Goal: Task Accomplishment & Management: Complete application form

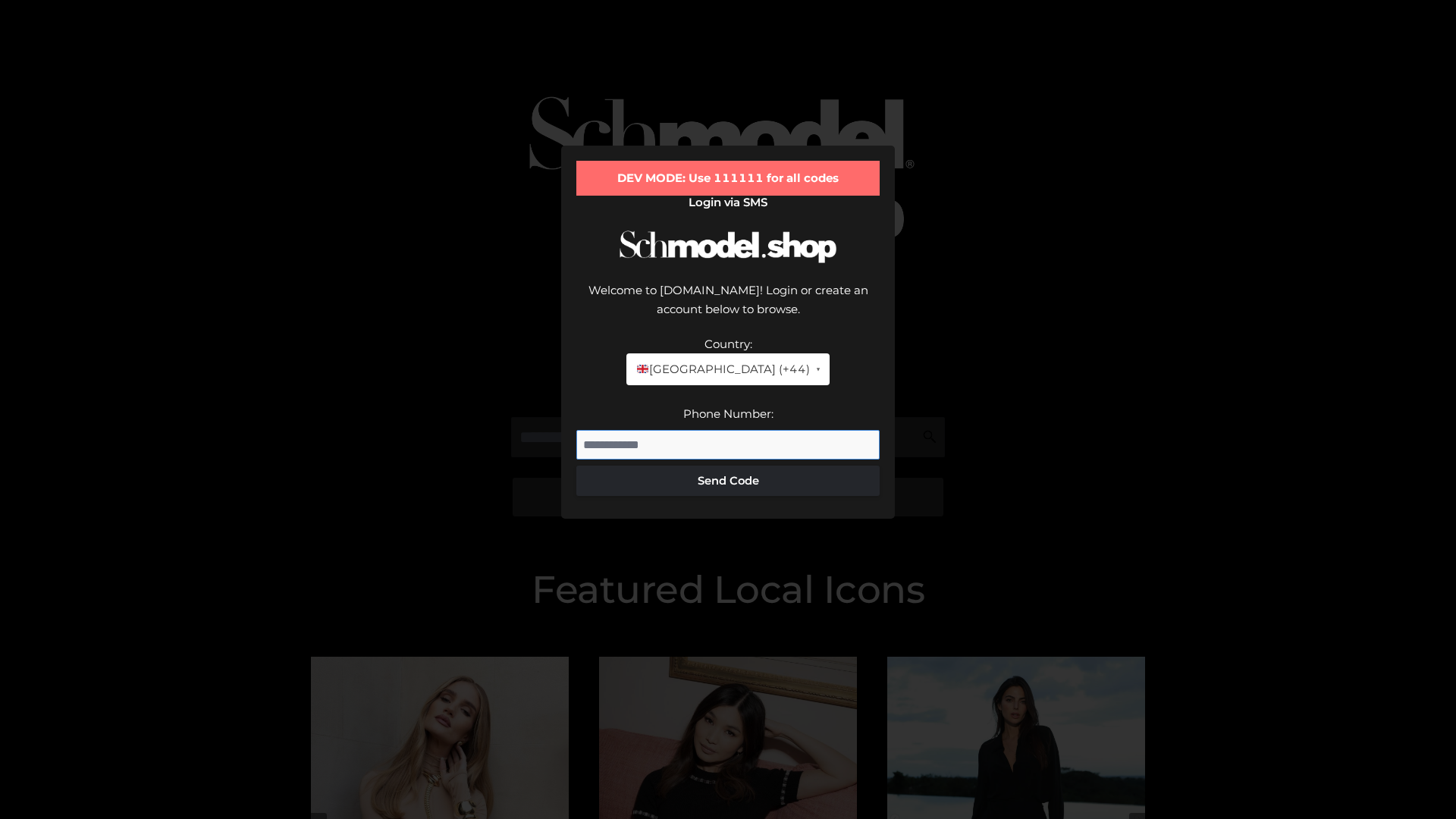
click at [728, 430] on input "Phone Number:" at bounding box center [728, 445] width 304 height 30
type input "**********"
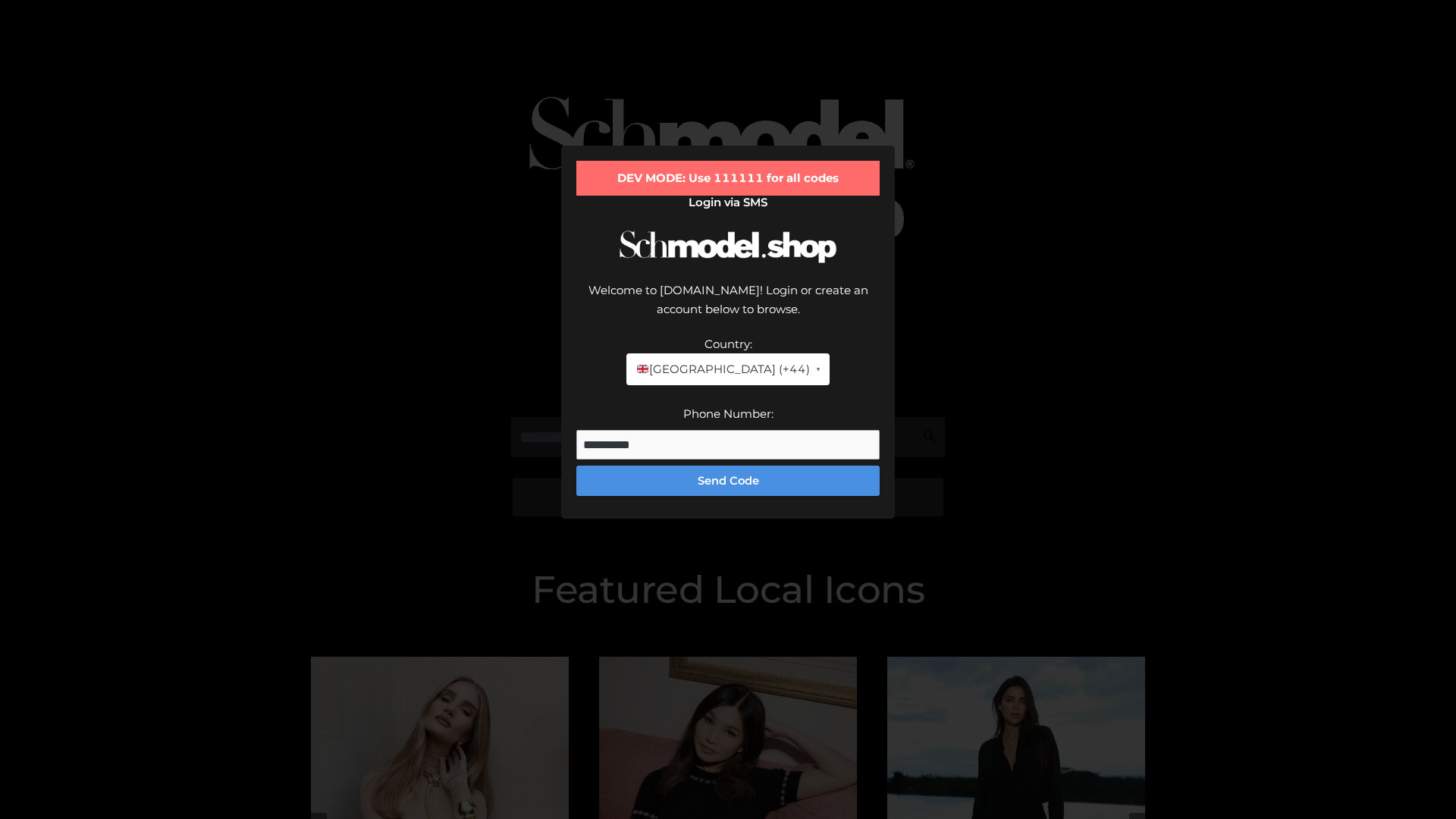
click at [728, 465] on button "Send Code" at bounding box center [728, 480] width 304 height 30
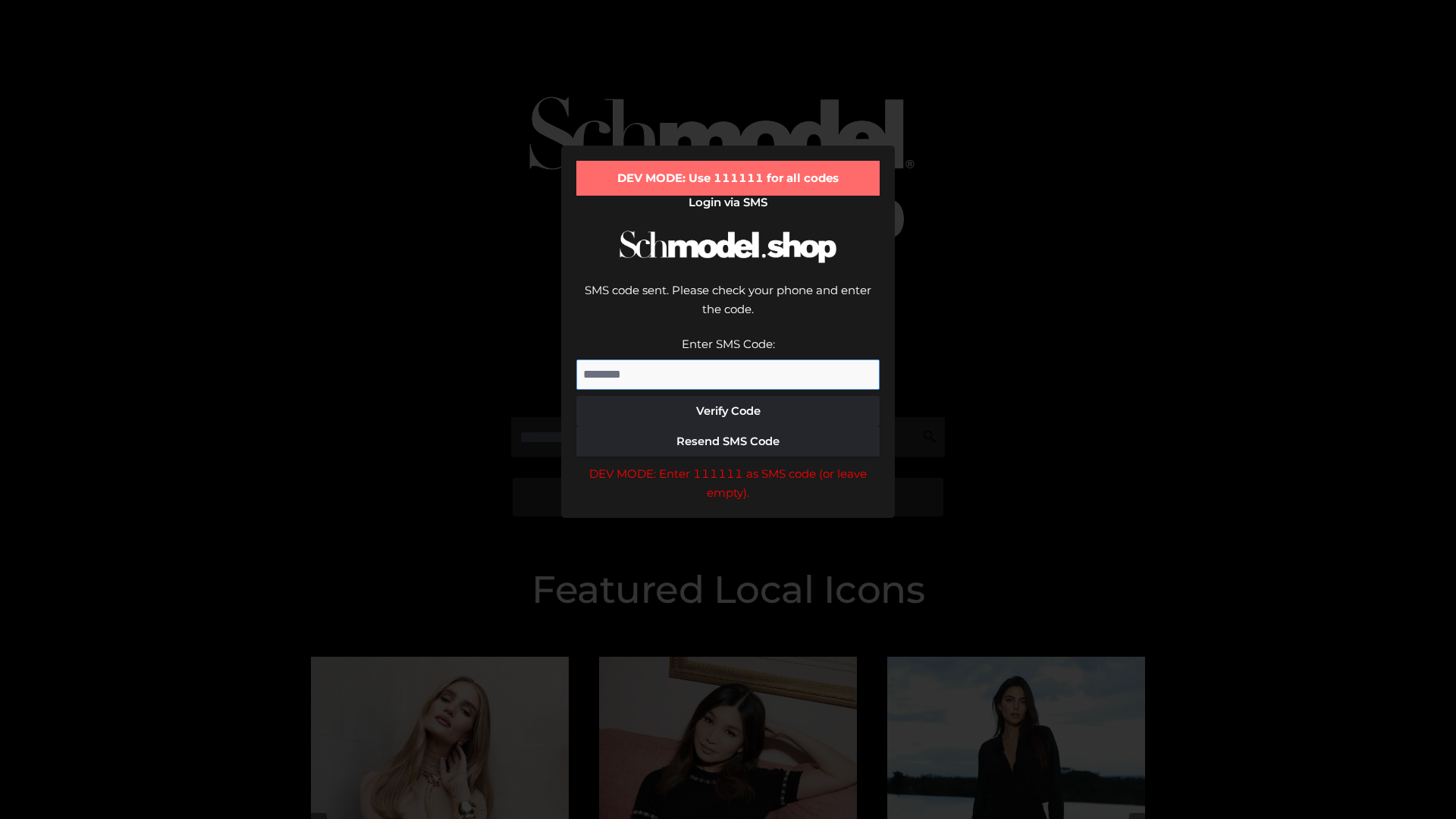
click at [728, 360] on input "Enter SMS Code:" at bounding box center [728, 374] width 304 height 30
type input "******"
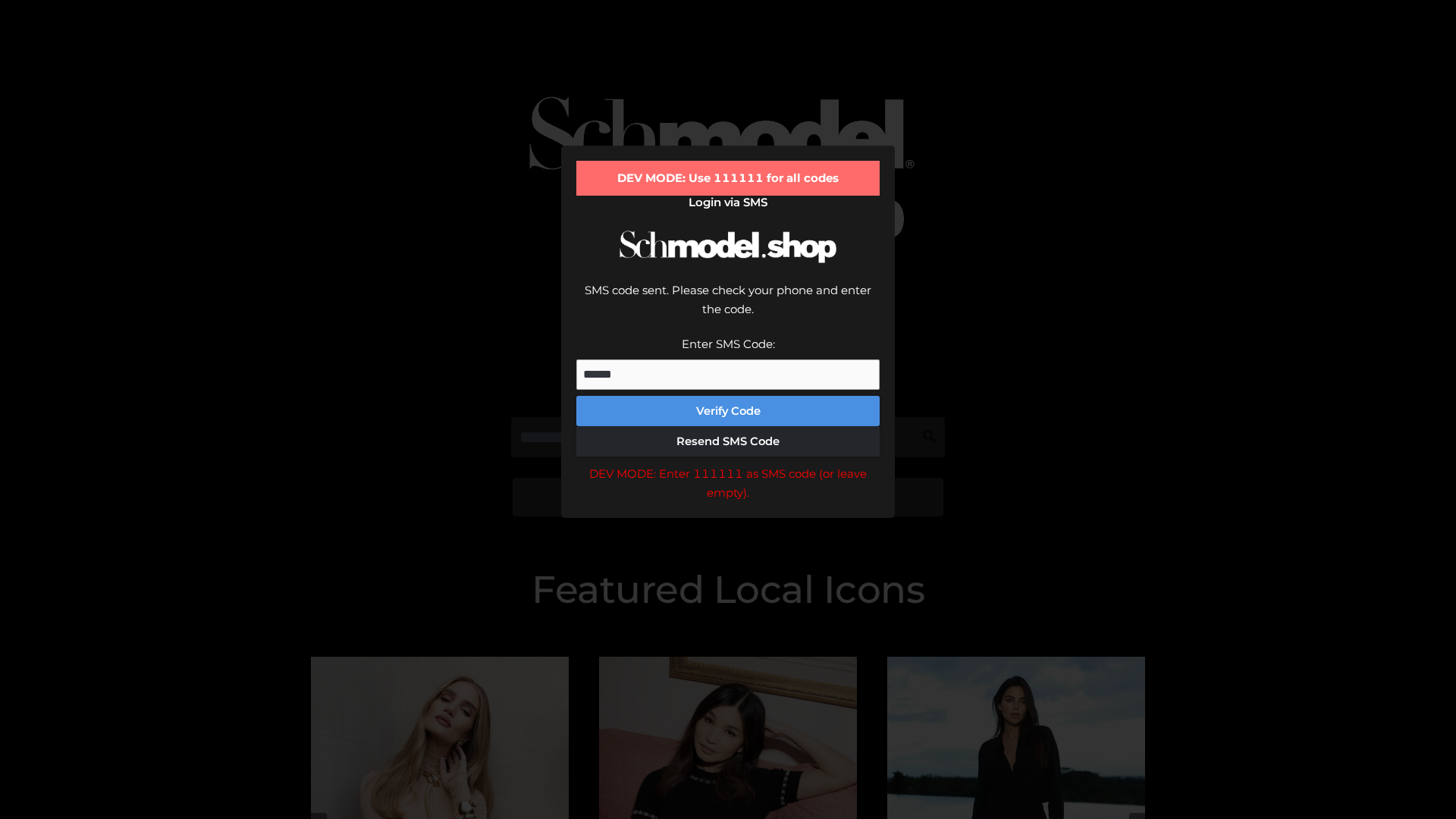
click at [728, 395] on button "Verify Code" at bounding box center [728, 410] width 304 height 30
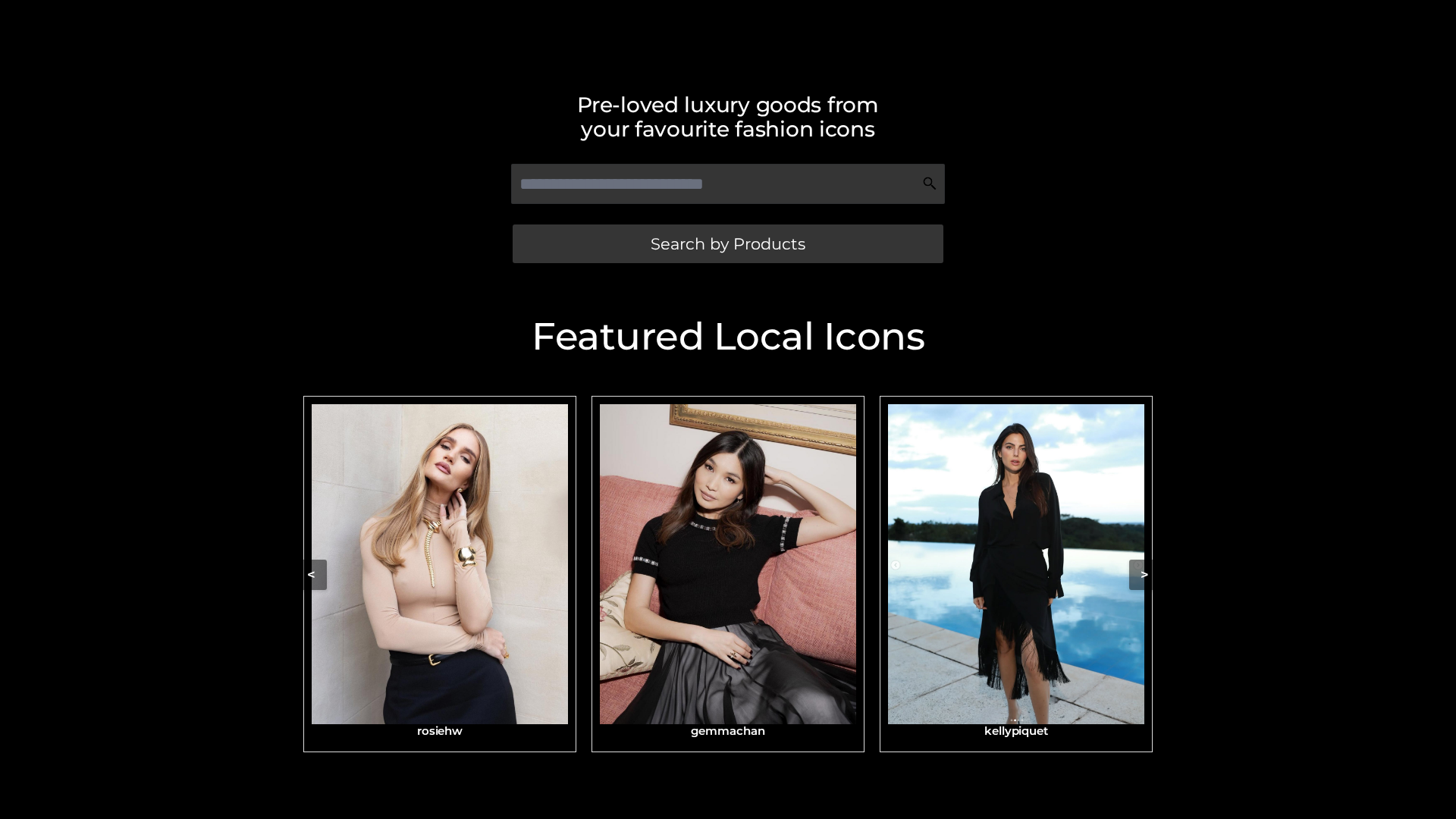
scroll to position [322, 0]
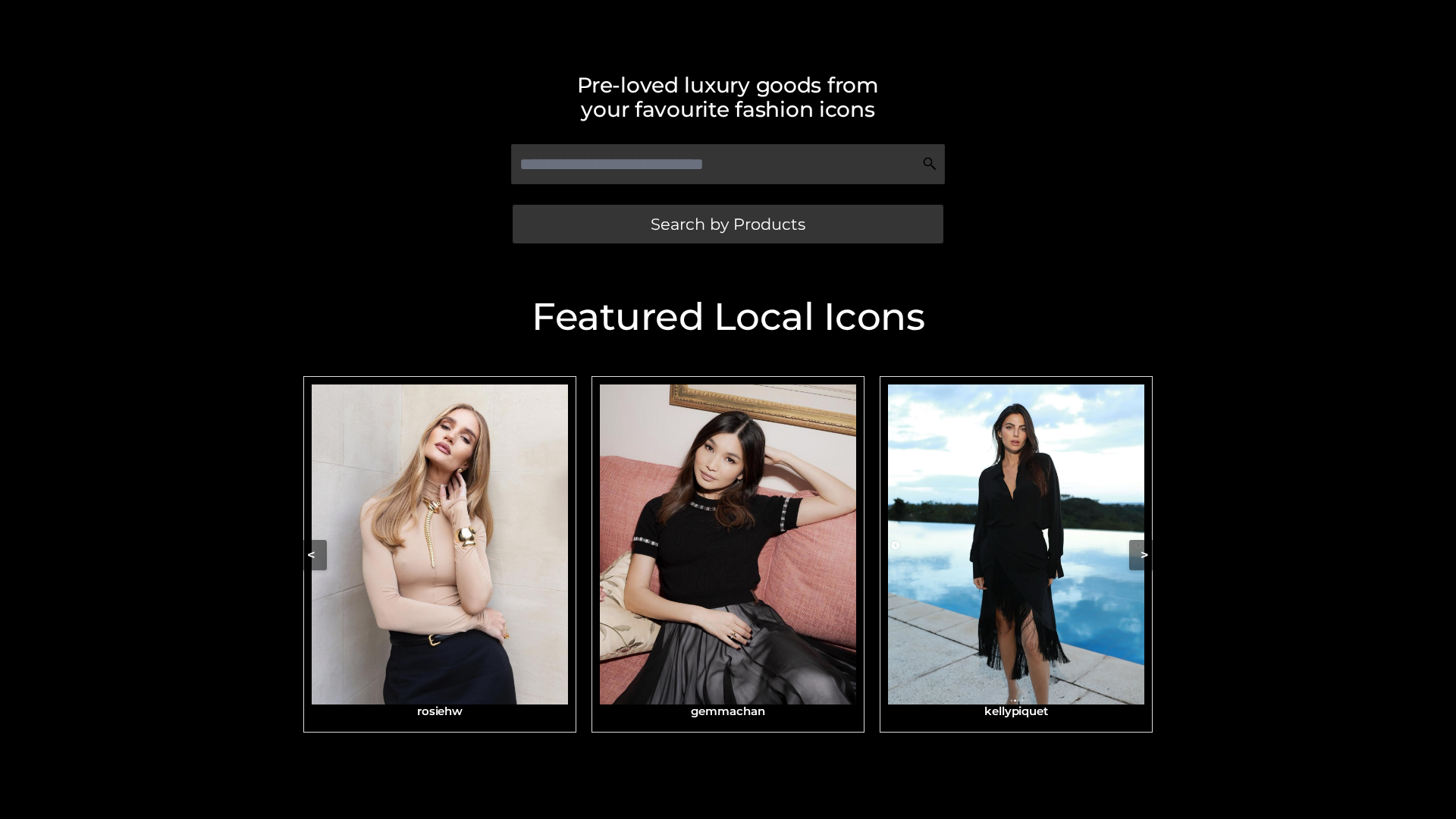
scroll to position [322, 0]
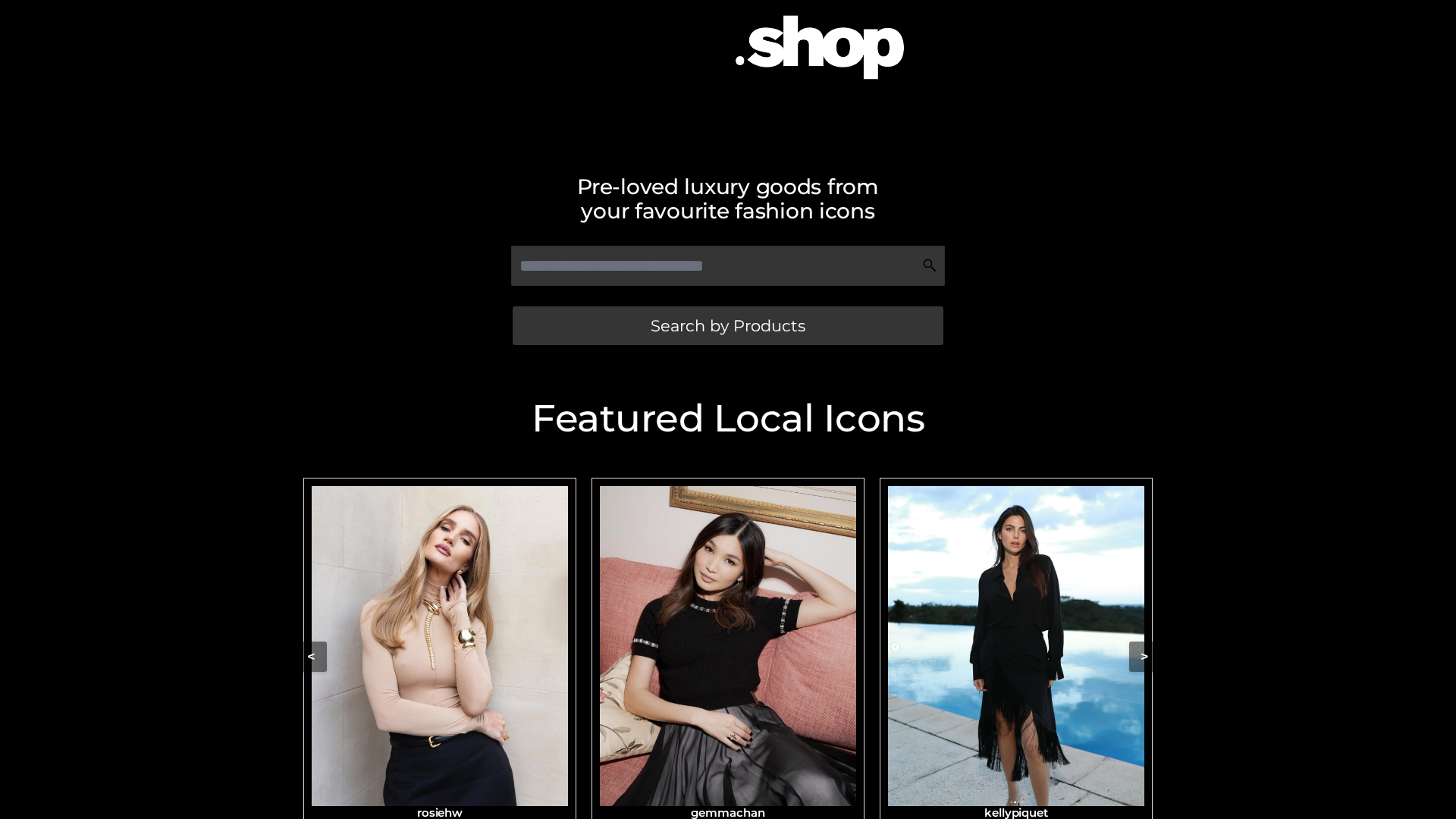
scroll to position [200, 0]
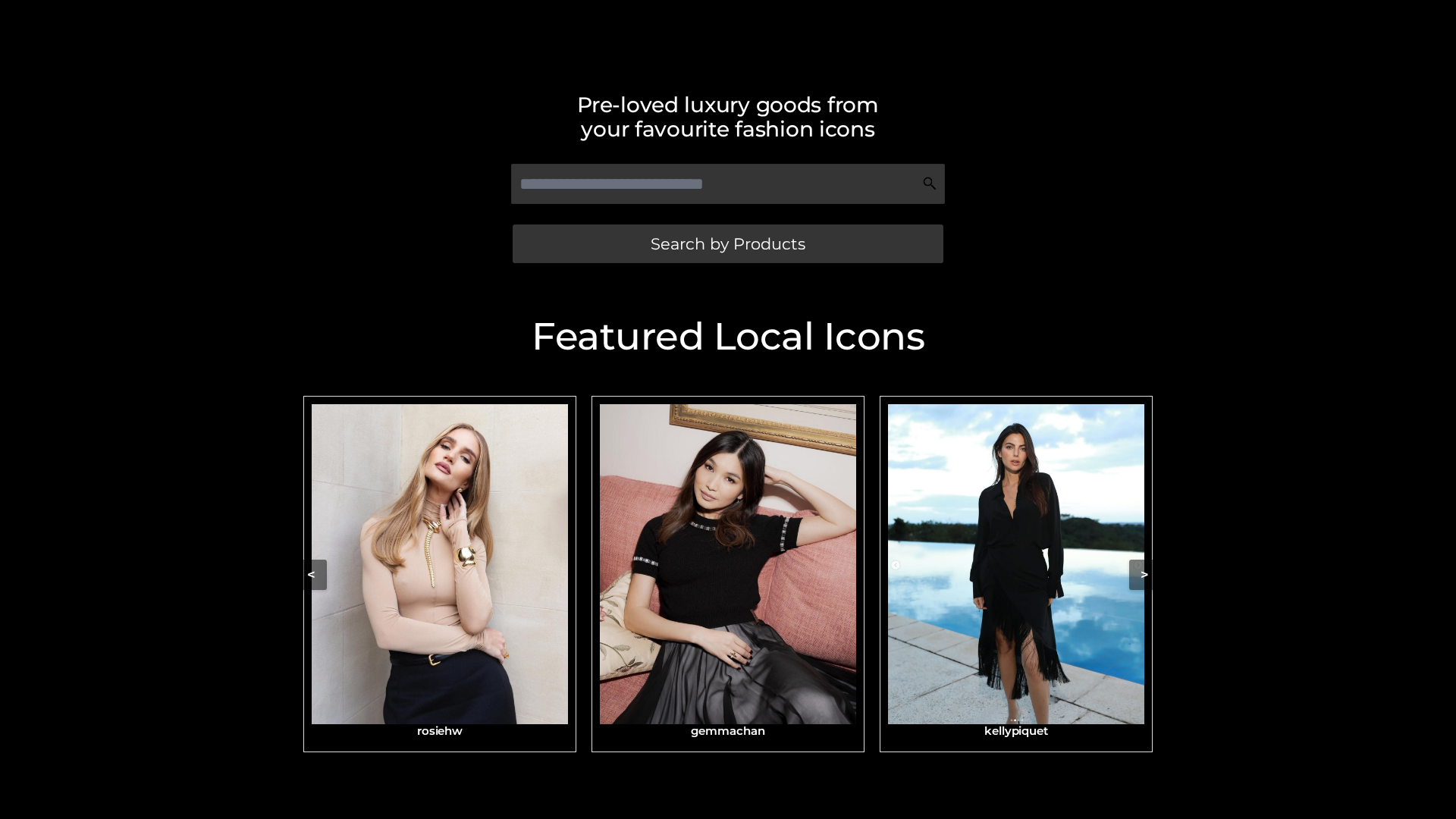
scroll to position [322, 0]
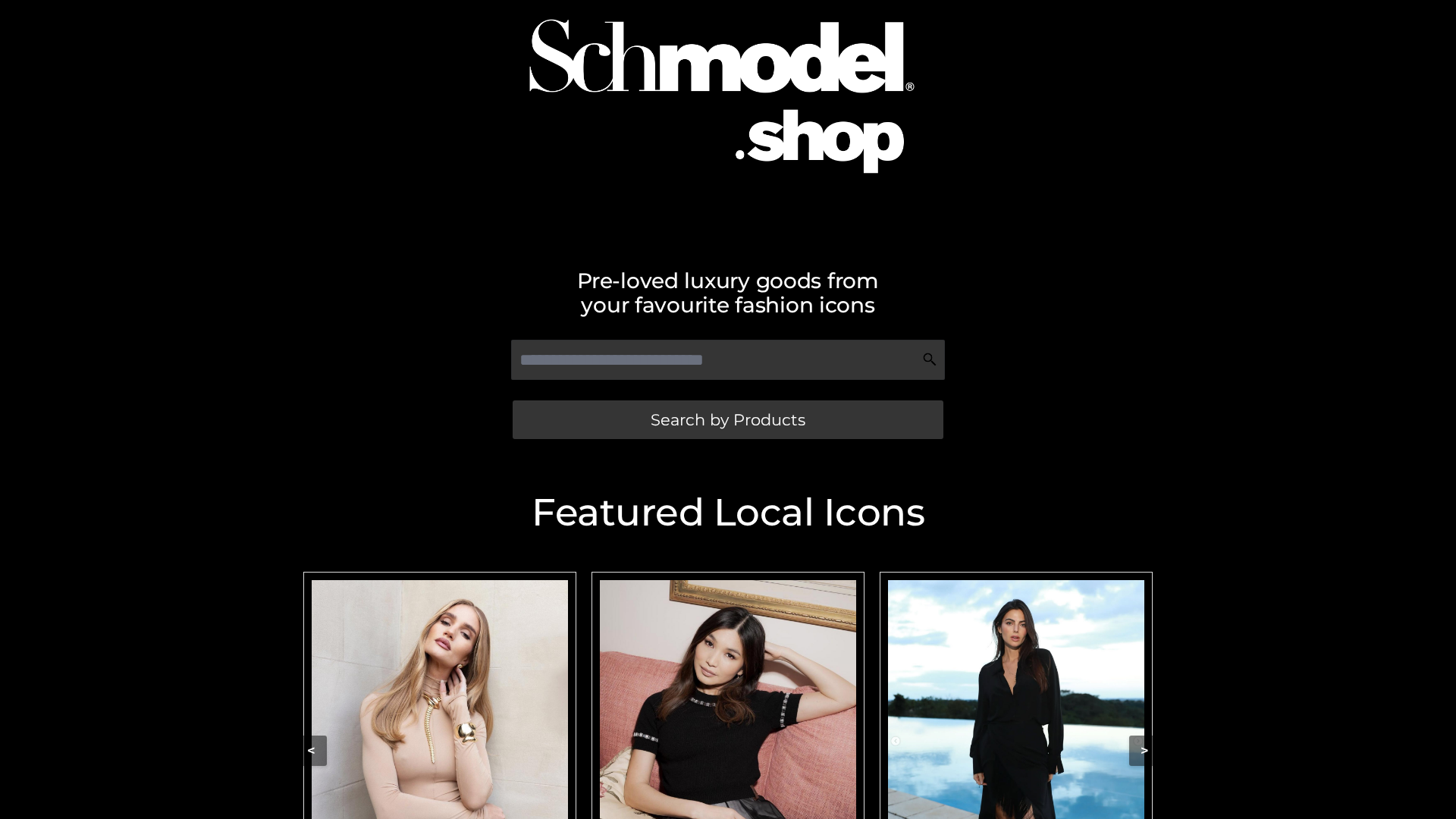
scroll to position [322, 0]
